Goal: Task Accomplishment & Management: Use online tool/utility

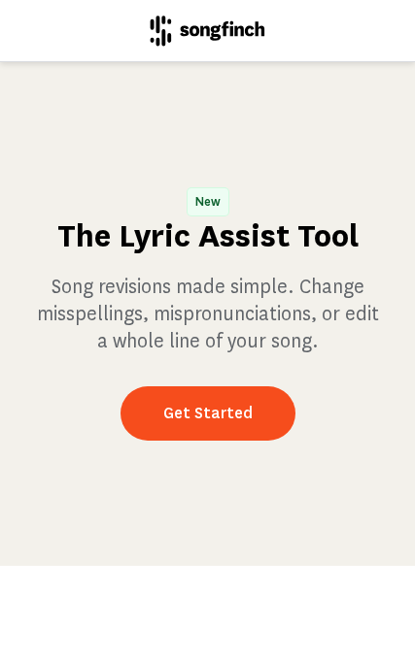
click at [223, 441] on link "Get Started" at bounding box center [207, 413] width 175 height 54
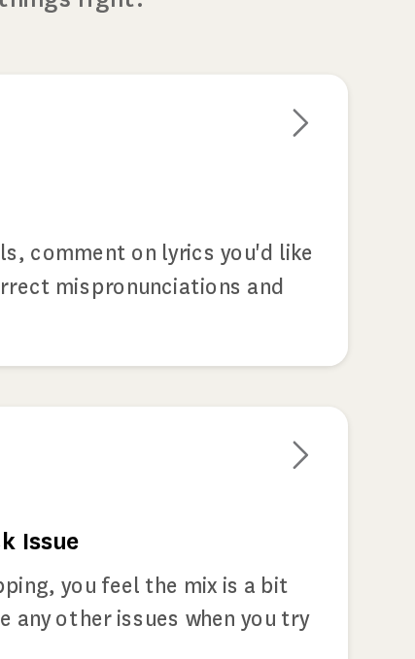
click at [336, 230] on icon at bounding box center [340, 238] width 9 height 17
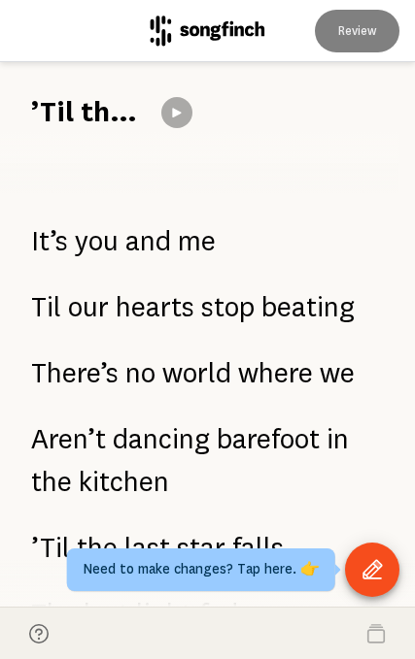
scroll to position [2265, 0]
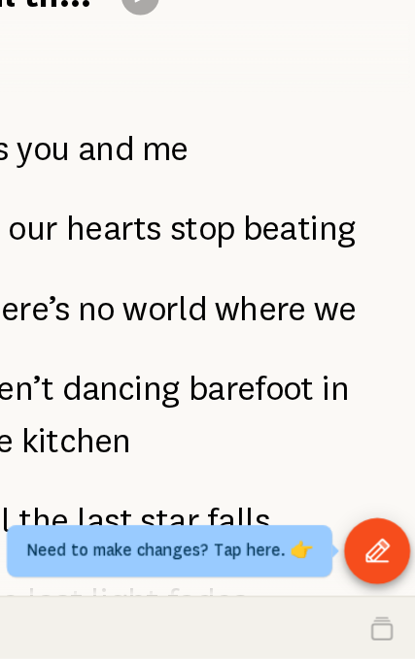
click at [362, 559] on icon "Open Tool Menu" at bounding box center [371, 568] width 19 height 19
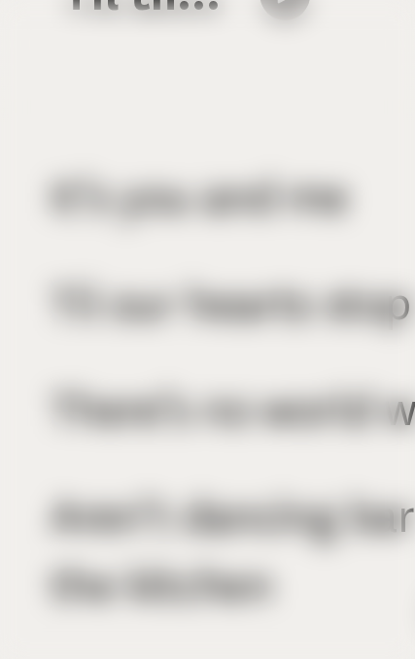
click at [371, 506] on html "Review ’Til the Very End It didn’t take much  darlin' To know that you were the…" at bounding box center [207, 329] width 415 height 659
click at [292, 506] on html "Review ’Til the Very End It didn’t take much  darlin' To know that you were the…" at bounding box center [207, 329] width 415 height 659
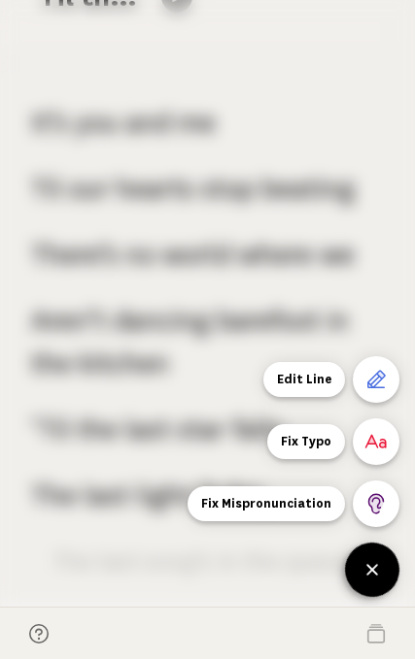
click at [374, 494] on icon at bounding box center [376, 504] width 17 height 20
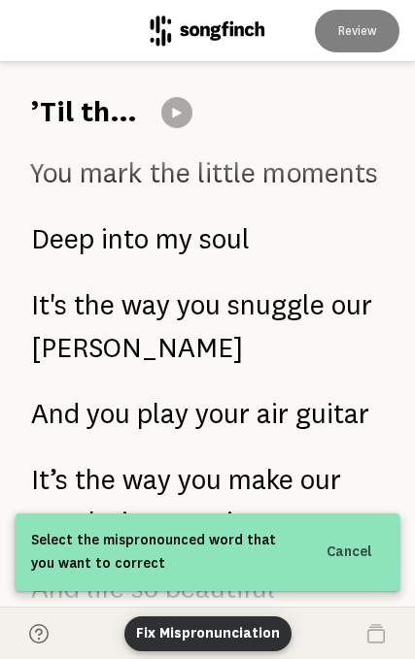
scroll to position [1556, 0]
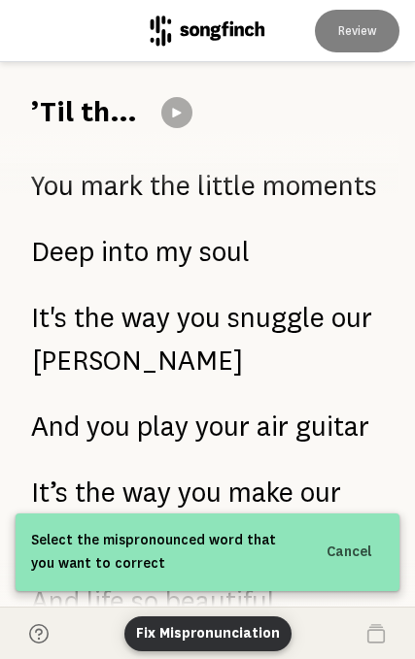
click at [93, 363] on span "[PERSON_NAME]" at bounding box center [137, 361] width 211 height 43
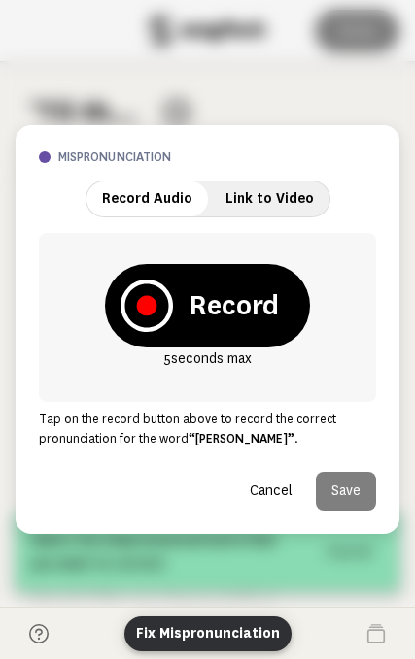
click at [151, 298] on icon at bounding box center [147, 306] width 20 height 20
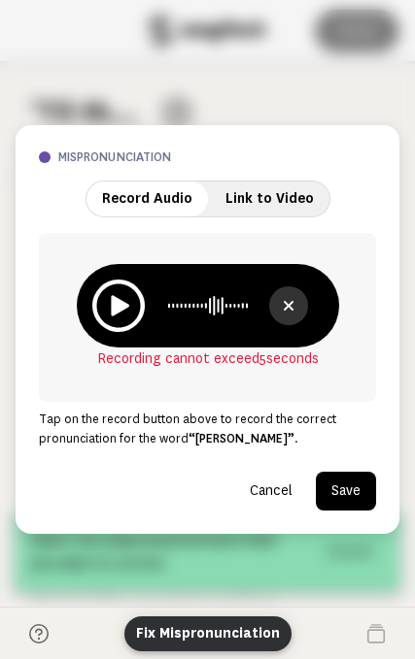
click at [129, 301] on icon at bounding box center [118, 306] width 52 height 52
click at [118, 302] on icon at bounding box center [120, 305] width 18 height 20
click at [129, 303] on icon at bounding box center [118, 306] width 52 height 52
click at [350, 491] on button "Save" at bounding box center [346, 491] width 60 height 39
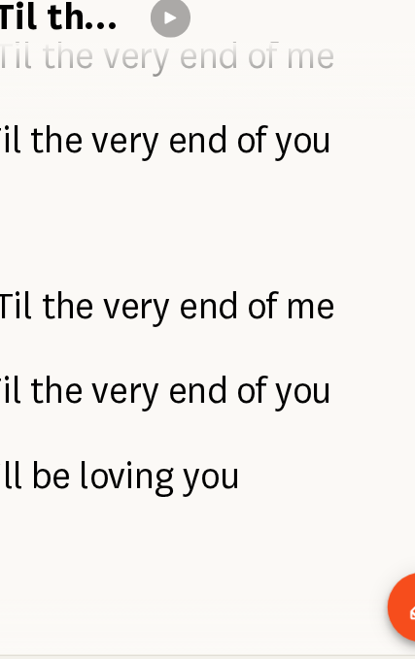
scroll to position [2932, 0]
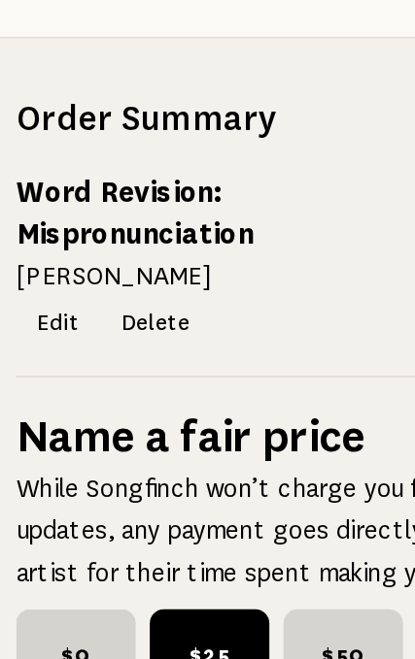
click at [63, 588] on span "$0" at bounding box center [96, 613] width 66 height 50
click at [63, 588] on input "$0" at bounding box center [69, 594] width 13 height 13
radio input "true"
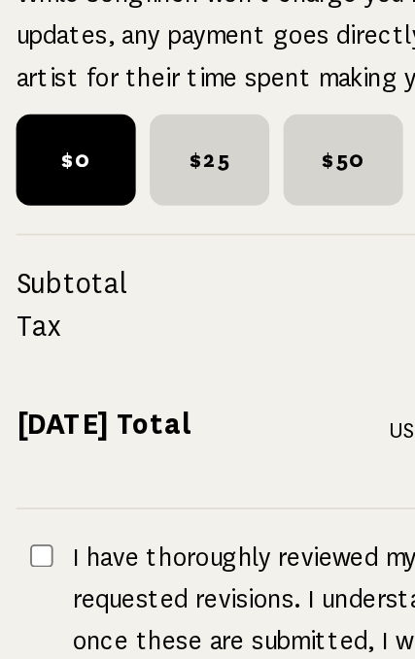
scroll to position [305, 0]
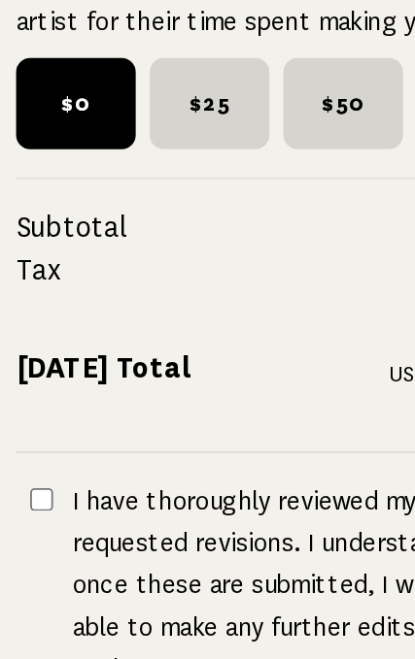
click at [71, 521] on input "I have thoroughly reviewed my requested revisions. I understand that once these…" at bounding box center [77, 527] width 13 height 13
checkbox input "true"
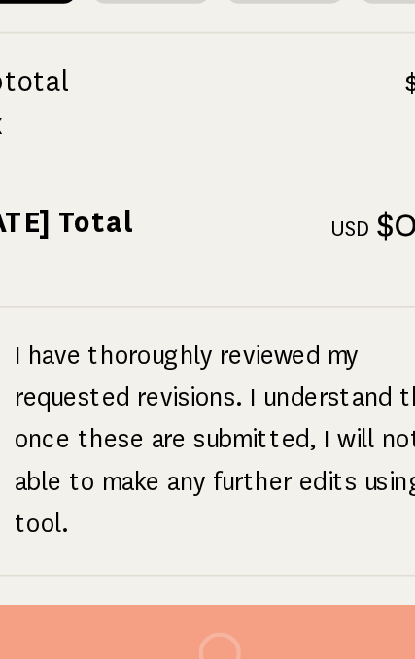
scroll to position [383, 0]
